Goal: Ask a question

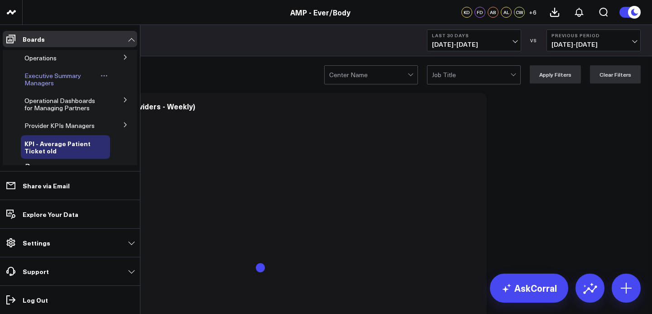
click at [53, 82] on span "Executive Summary Managers" at bounding box center [52, 79] width 57 height 16
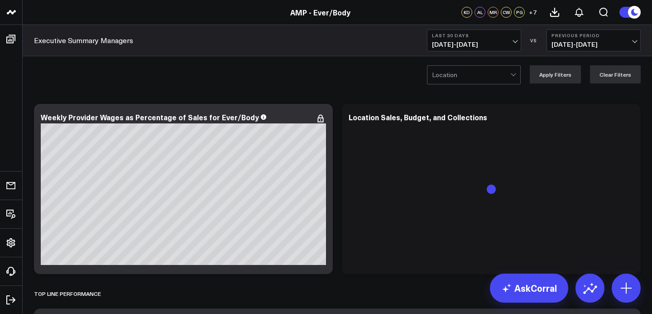
click at [485, 47] on span "[DATE] - [DATE]" at bounding box center [474, 44] width 84 height 7
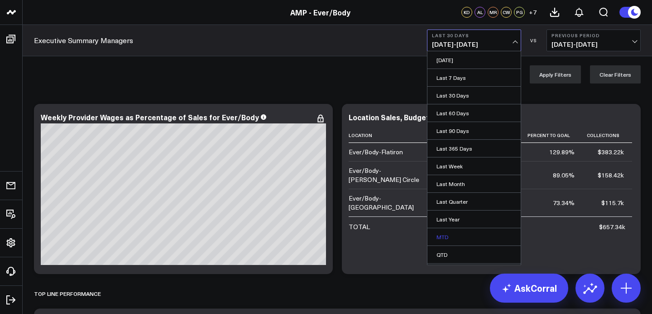
click at [456, 232] on link "MTD" at bounding box center [474, 236] width 93 height 17
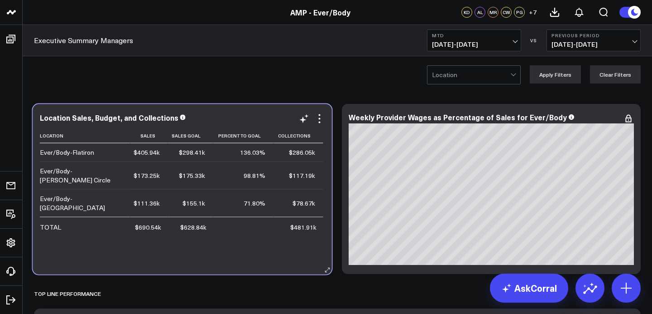
drag, startPoint x: 493, startPoint y: 120, endPoint x: 184, endPoint y: 121, distance: 309.0
click at [184, 121] on div "Location Sales, Budget, and Collections" at bounding box center [182, 117] width 285 height 8
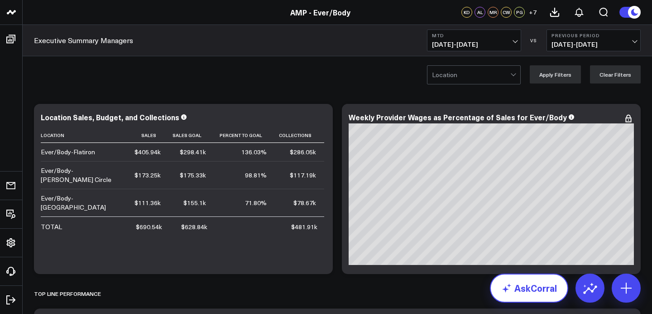
click at [555, 284] on link "AskCorral" at bounding box center [529, 287] width 78 height 29
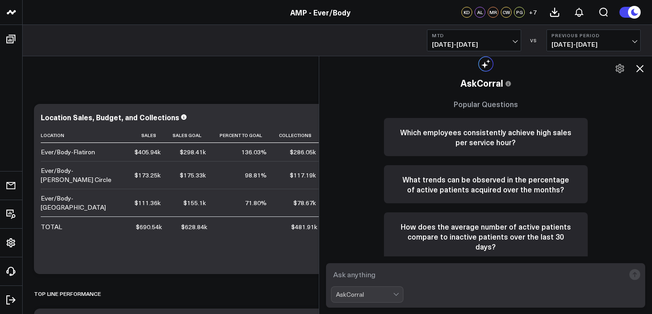
click at [403, 266] on textarea at bounding box center [478, 274] width 294 height 16
type textarea "[PERSON_NAME] sales mtd"
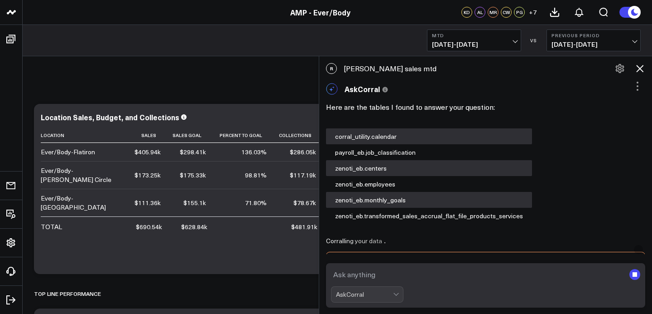
click at [367, 68] on div "R [PERSON_NAME] sales mtd" at bounding box center [485, 68] width 333 height 20
copy div "[PERSON_NAME] sales mtd"
click at [385, 274] on textarea at bounding box center [478, 274] width 294 height 16
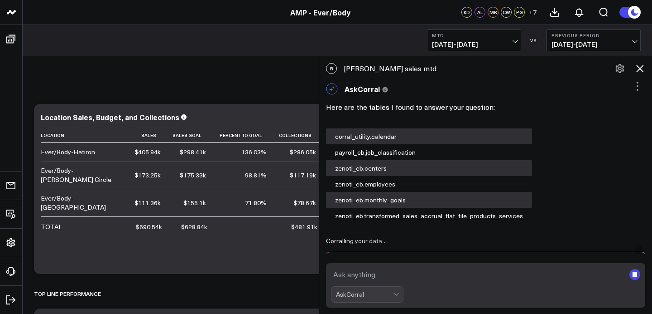
paste textarea "[PERSON_NAME] sales mtd"
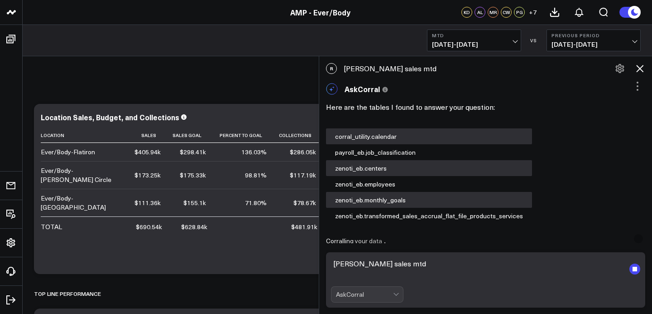
click at [350, 263] on textarea "[PERSON_NAME] sales mtd" at bounding box center [478, 268] width 294 height 27
click at [340, 264] on textarea "[PERSON_NAME] sales mtd" at bounding box center [478, 268] width 294 height 27
type textarea "[PERSON_NAME] sales mtd"
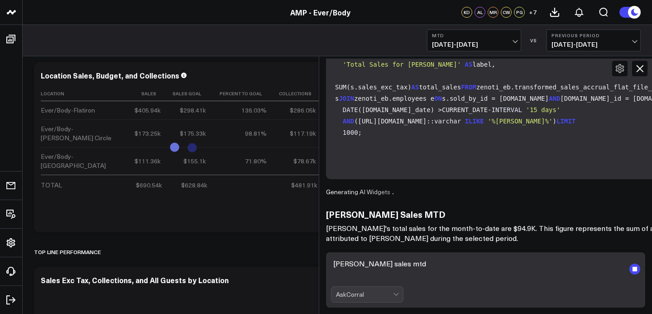
scroll to position [47, 0]
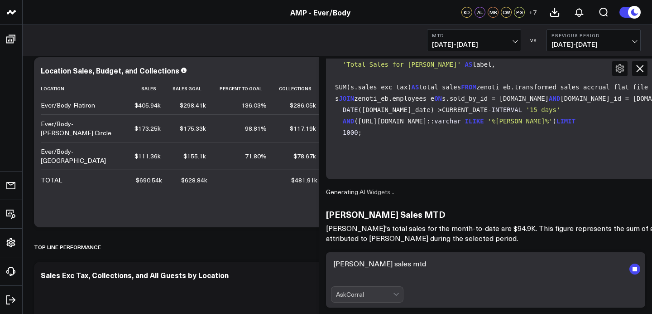
click at [399, 266] on textarea "[PERSON_NAME] sales mtd" at bounding box center [478, 268] width 294 height 27
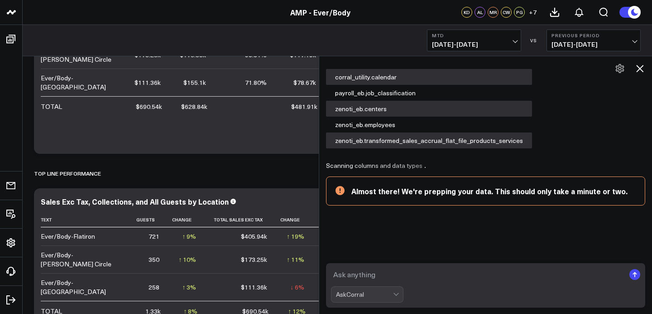
scroll to position [120, 0]
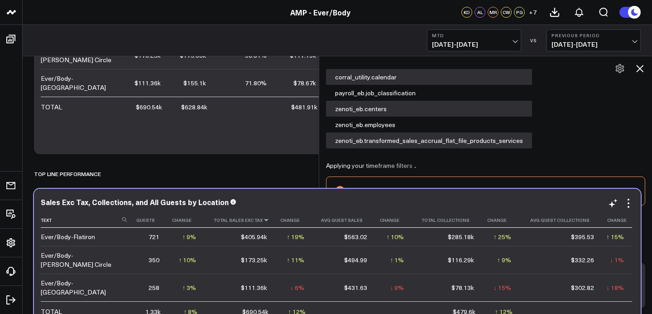
click at [266, 220] on icon at bounding box center [266, 219] width 7 height 5
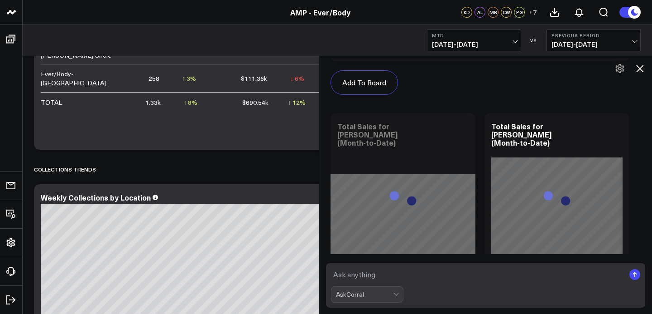
scroll to position [1575, 0]
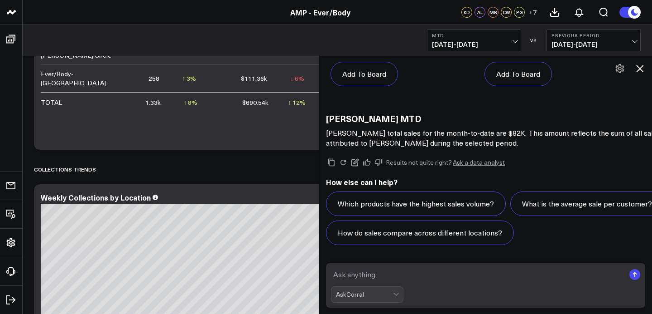
click at [410, 277] on textarea at bounding box center [478, 274] width 294 height 16
type textarea "[PERSON_NAME]"
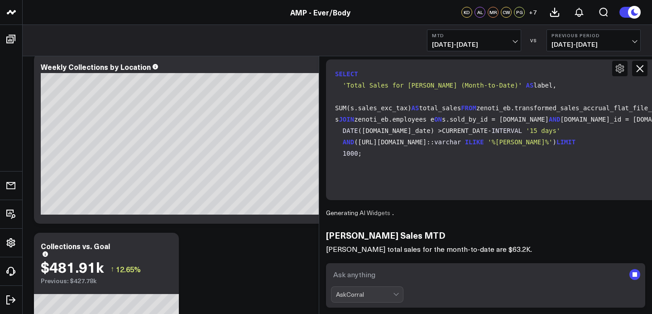
scroll to position [1837, 0]
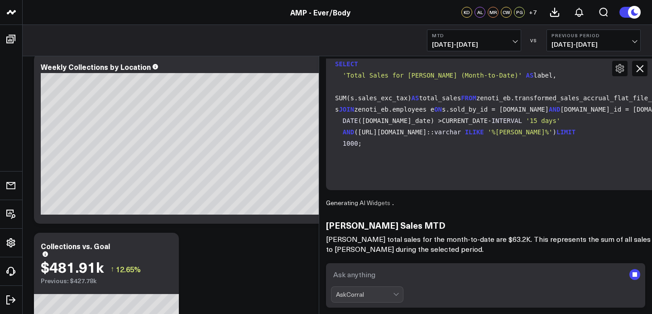
click at [416, 274] on textarea at bounding box center [478, 274] width 294 height 16
type textarea "a"
type textarea "Endo"
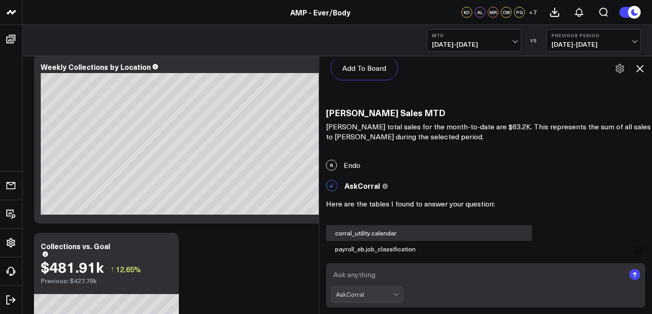
scroll to position [2669, 0]
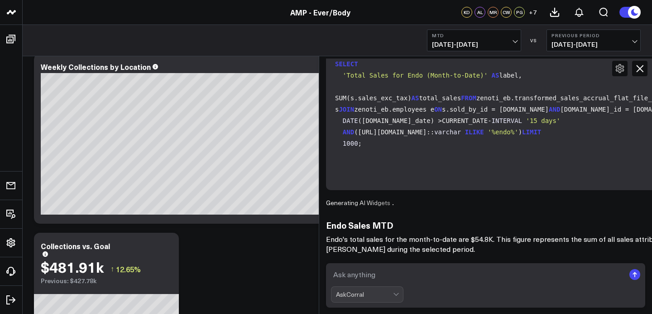
click at [343, 272] on textarea at bounding box center [478, 274] width 294 height 16
type textarea "r"
type textarea "fontana"
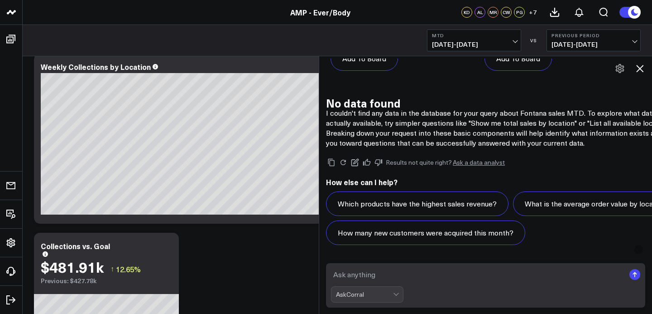
scroll to position [4097, 0]
click at [395, 270] on textarea at bounding box center [478, 274] width 294 height 16
type textarea "[PERSON_NAME]"
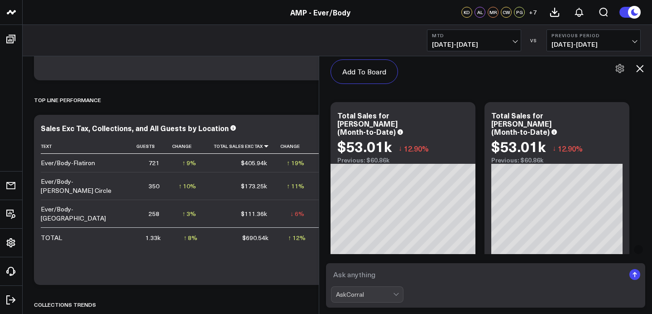
scroll to position [4949, 0]
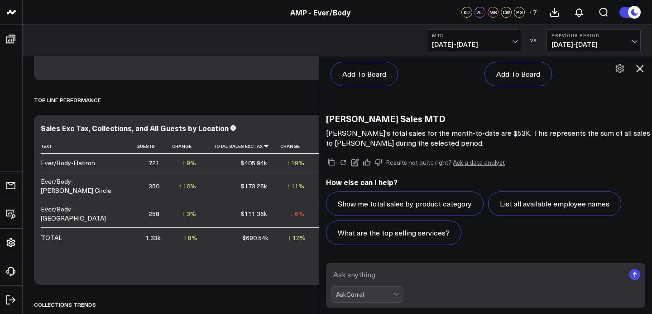
click at [391, 276] on textarea at bounding box center [478, 274] width 294 height 16
type textarea "R"
click at [393, 273] on textarea "[PERSON_NAME] september vs August same period" at bounding box center [478, 274] width 294 height 16
click at [387, 274] on textarea "[PERSON_NAME] september vs August same period" at bounding box center [478, 274] width 294 height 16
click at [385, 277] on textarea "[PERSON_NAME] september vs August same period" at bounding box center [478, 274] width 294 height 16
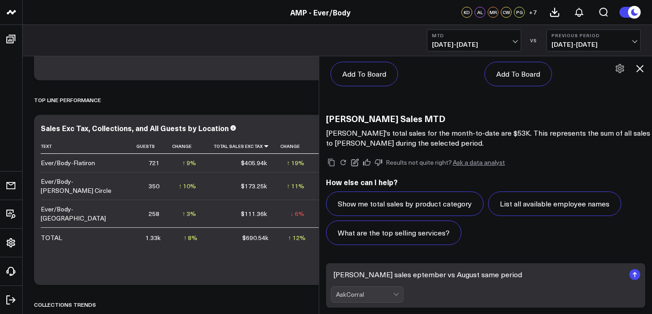
type textarea "[PERSON_NAME] September vs August same period"
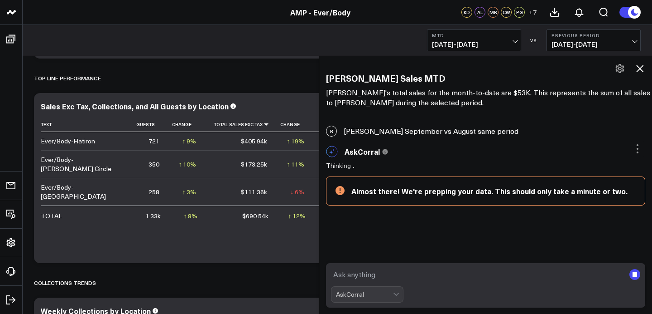
scroll to position [4989, 0]
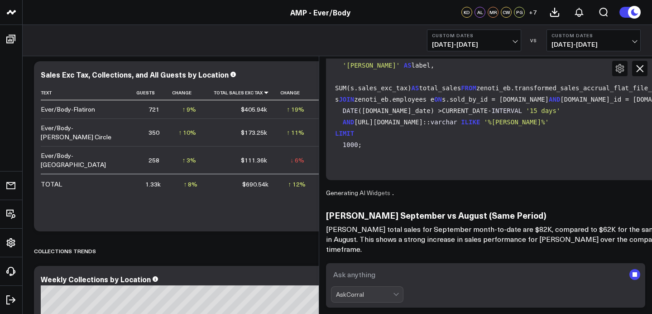
scroll to position [277, 0]
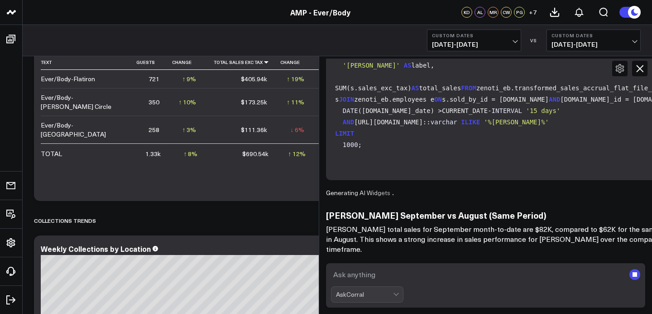
click at [419, 276] on textarea at bounding box center [478, 274] width 294 height 16
type textarea "[PERSON_NAME]"
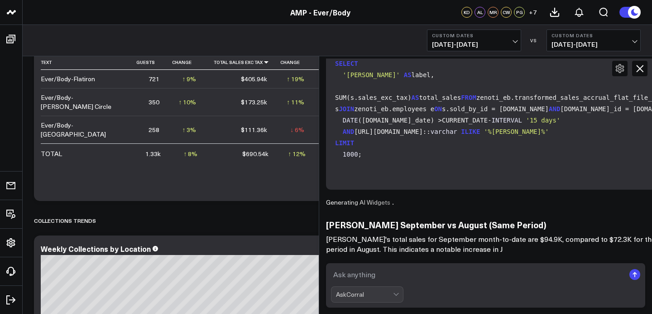
scroll to position [6092, 0]
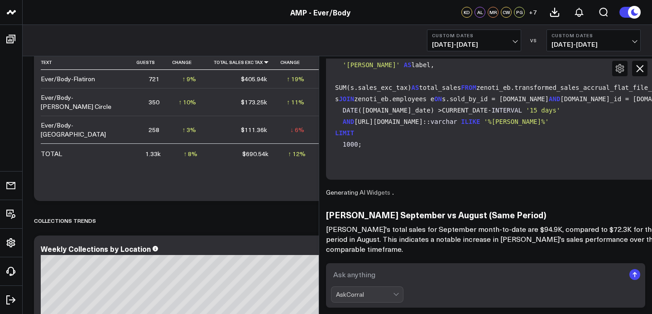
click at [421, 275] on textarea at bounding box center [478, 274] width 294 height 16
type textarea "Endo"
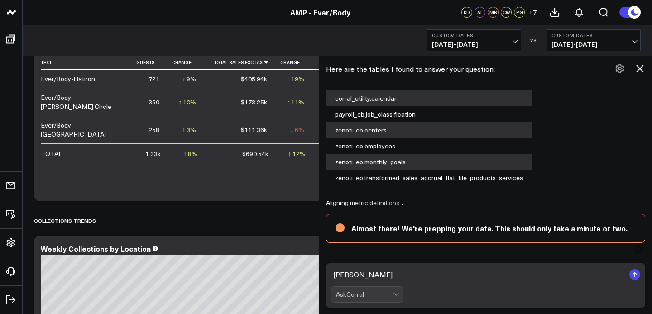
scroll to position [6812, 0]
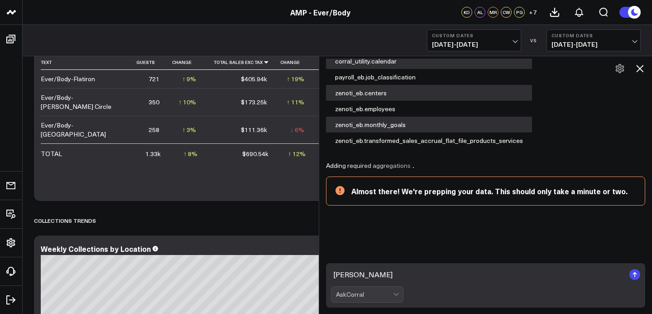
type textarea "[PERSON_NAME]"
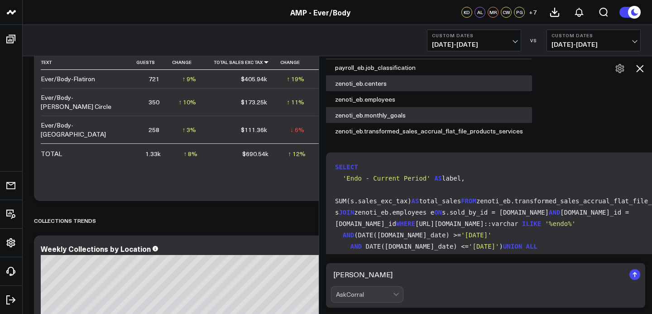
scroll to position [7505, 0]
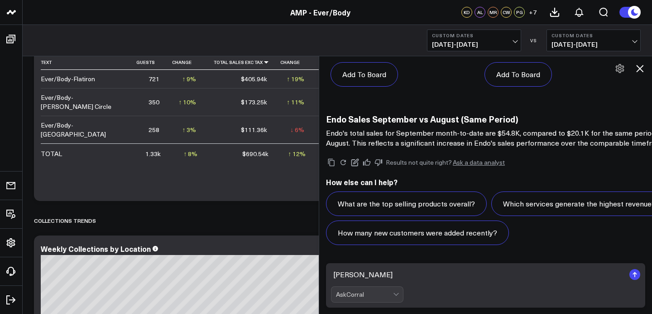
click at [477, 274] on textarea "[PERSON_NAME]" at bounding box center [478, 274] width 294 height 16
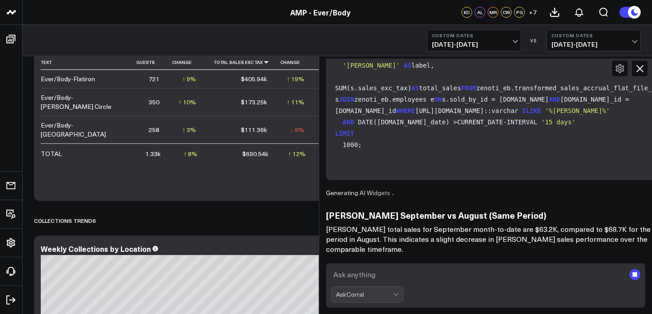
scroll to position [7777, 0]
click at [362, 270] on textarea at bounding box center [478, 274] width 294 height 16
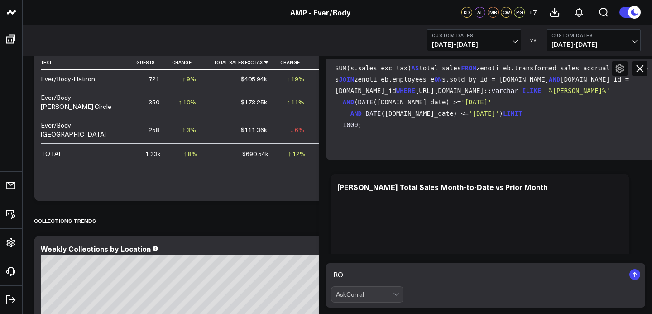
scroll to position [8347, 0]
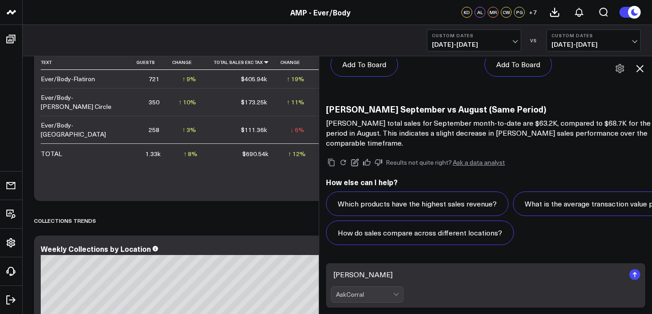
type textarea "[PERSON_NAME]"
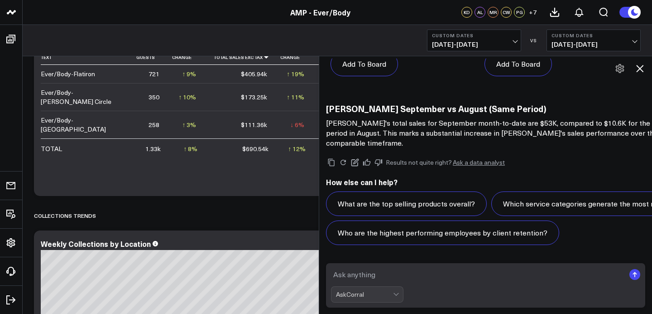
scroll to position [285, 0]
